Goal: Obtain resource: Obtain resource

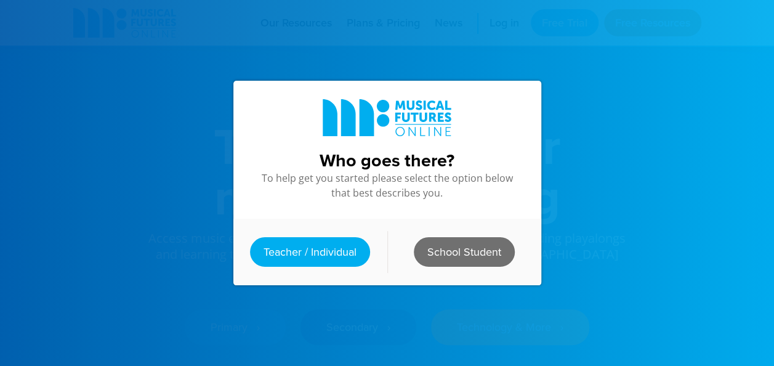
click at [441, 241] on link "School Student" at bounding box center [464, 252] width 101 height 30
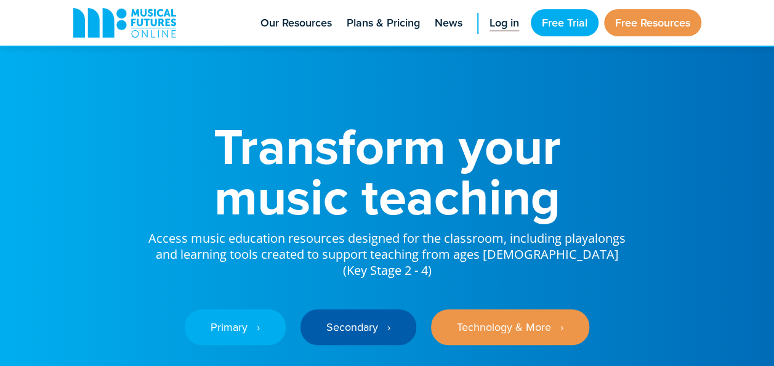
click at [506, 34] on link "Log in" at bounding box center [505, 23] width 42 height 46
drag, startPoint x: 506, startPoint y: 34, endPoint x: 487, endPoint y: 43, distance: 21.5
click at [487, 43] on link "Log in" at bounding box center [505, 23] width 42 height 46
click at [627, 21] on link "Free Resources" at bounding box center [652, 22] width 97 height 27
click at [630, 24] on link "Free Resources" at bounding box center [652, 22] width 97 height 27
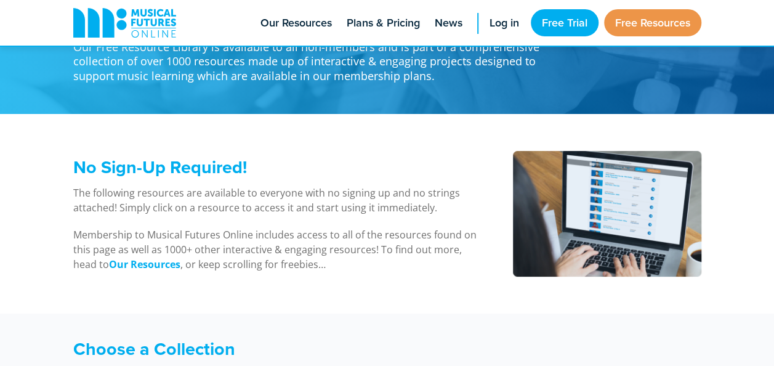
scroll to position [42, 0]
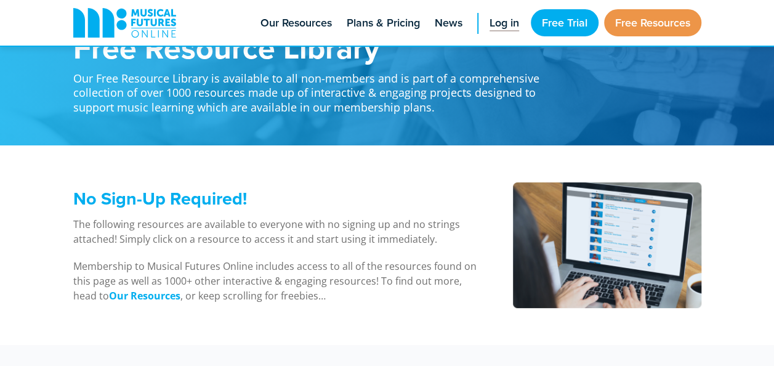
click at [490, 23] on span "Log in" at bounding box center [505, 23] width 30 height 17
